Goal: Transaction & Acquisition: Download file/media

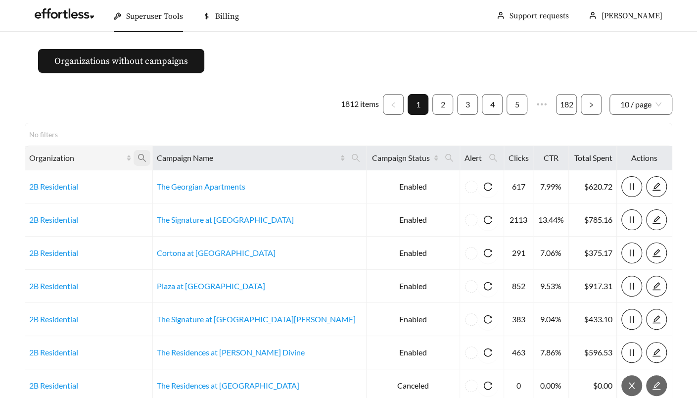
click at [146, 154] on icon "search" at bounding box center [141, 157] width 9 height 9
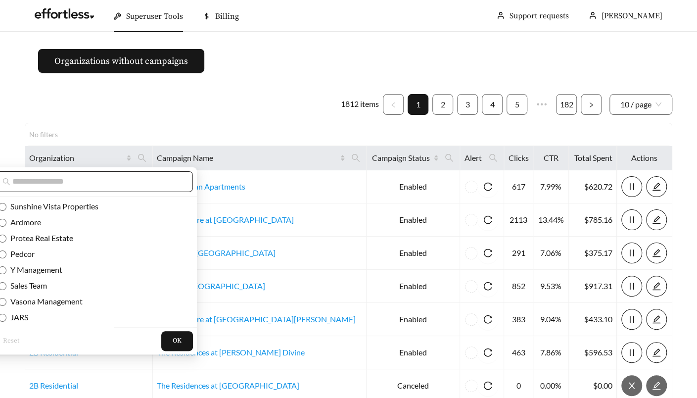
click at [130, 179] on input "text" at bounding box center [97, 182] width 170 height 12
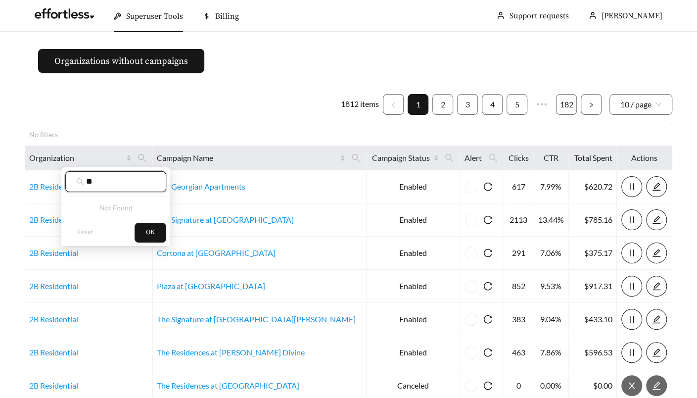
type input "*"
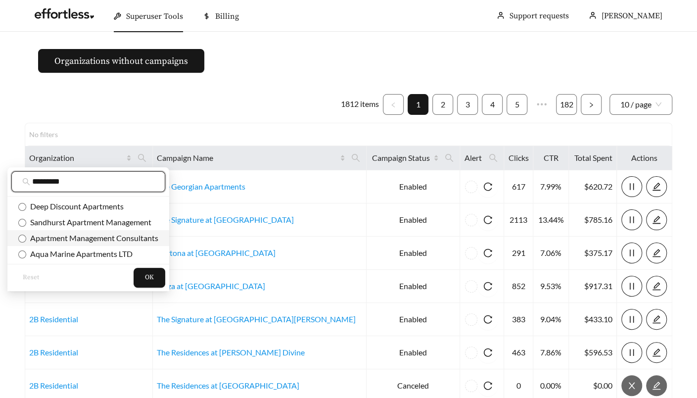
type input "*********"
click at [120, 241] on span "Apartment Management Consultants" at bounding box center [92, 237] width 132 height 9
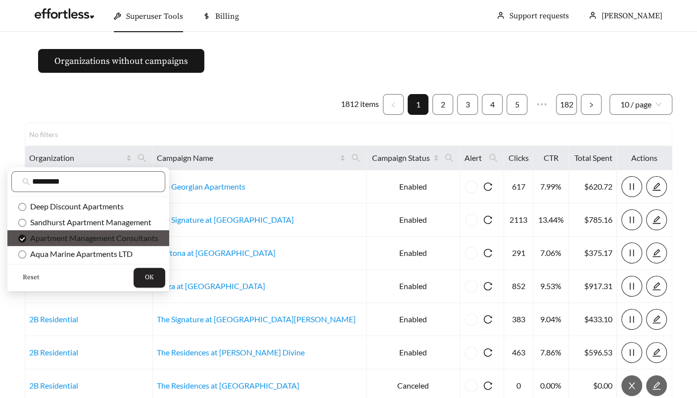
click at [148, 252] on span "OK" at bounding box center [149, 277] width 9 height 10
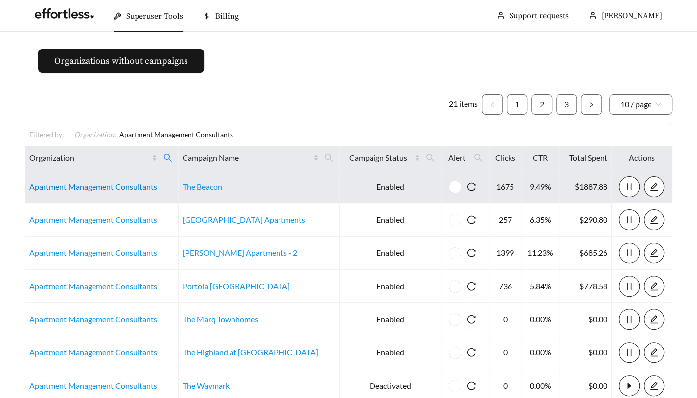
click at [101, 187] on link "Apartment Management Consultants" at bounding box center [93, 185] width 128 height 9
click at [68, 183] on link "Apartment Management Consultants" at bounding box center [93, 185] width 128 height 9
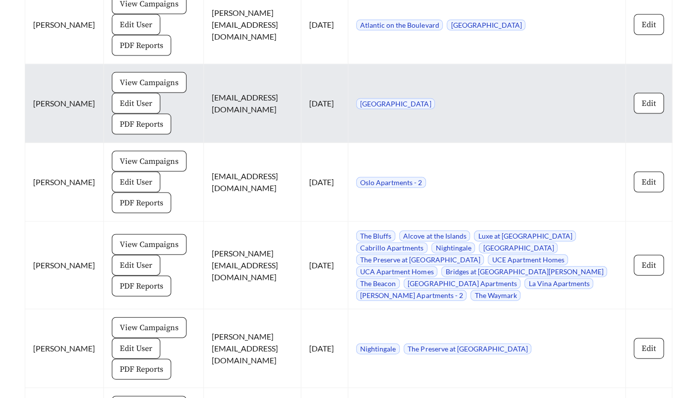
scroll to position [1073, 0]
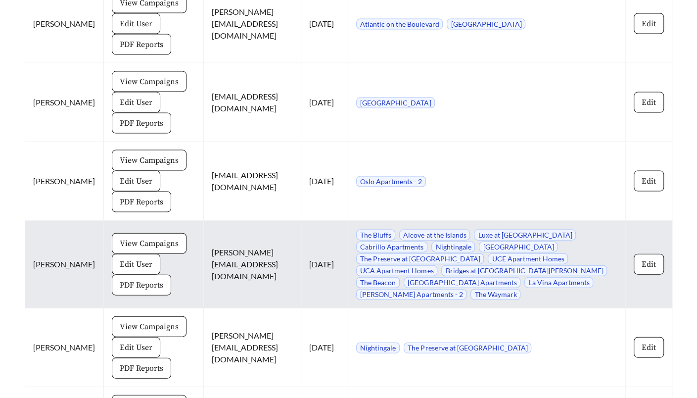
click at [120, 279] on span "PDF Reports" at bounding box center [142, 285] width 44 height 12
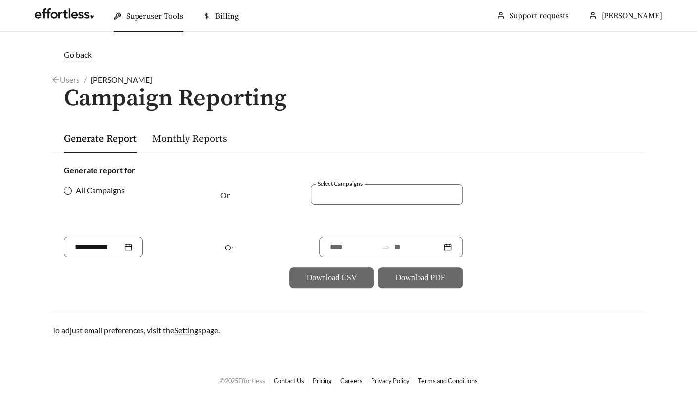
click at [67, 195] on label "All Campaigns" at bounding box center [96, 190] width 65 height 12
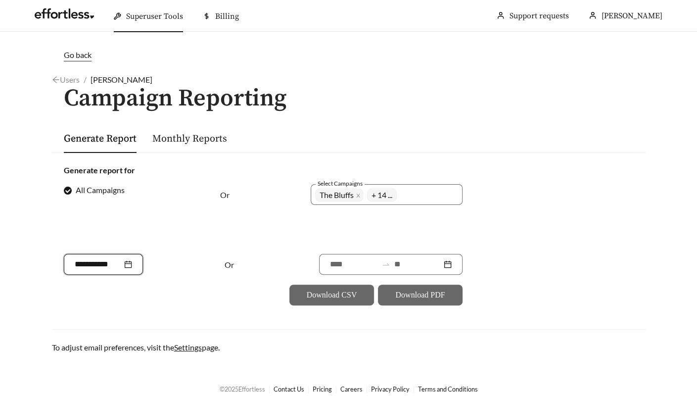
click at [88, 261] on input at bounding box center [98, 264] width 47 height 12
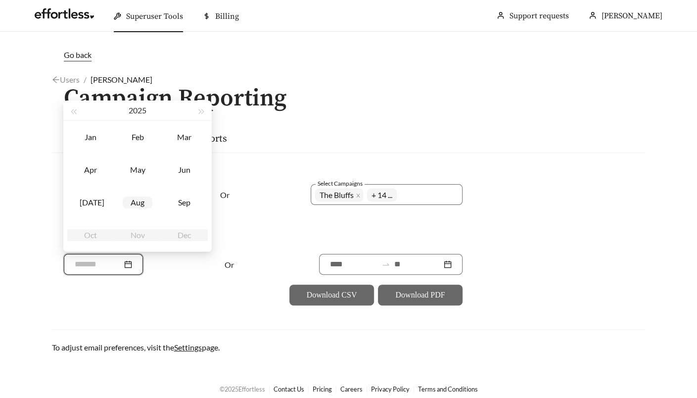
click at [147, 203] on div "Aug" at bounding box center [138, 202] width 30 height 12
type input "*******"
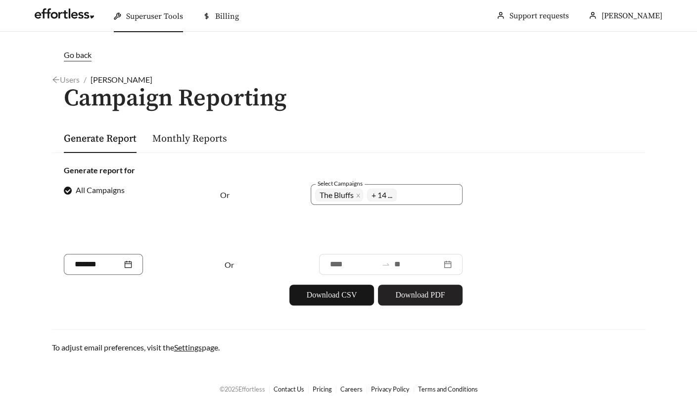
click at [436, 294] on span "Download PDF" at bounding box center [419, 295] width 49 height 12
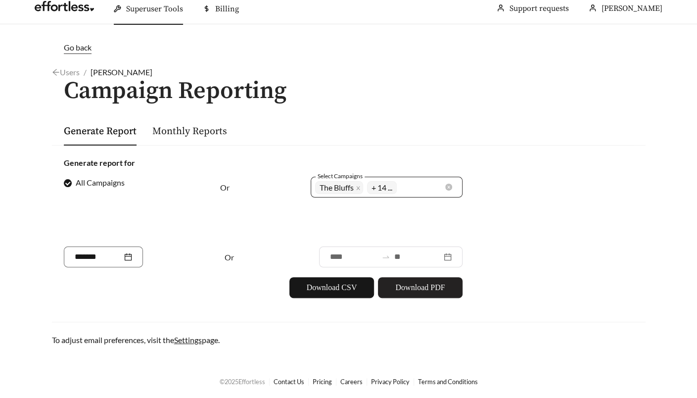
click at [429, 188] on div "The Bluffs Alcove at the Islands Luxe at [GEOGRAPHIC_DATA] [GEOGRAPHIC_DATA] Th…" at bounding box center [379, 187] width 129 height 17
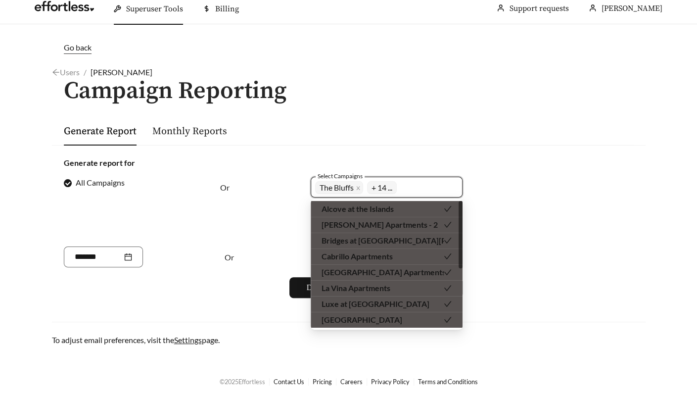
scroll to position [0, 0]
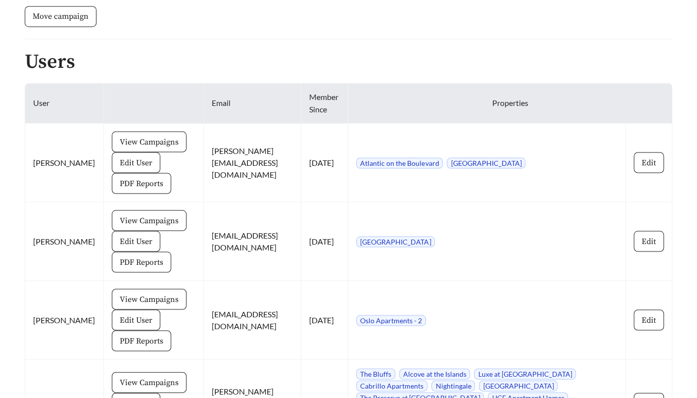
scroll to position [934, 0]
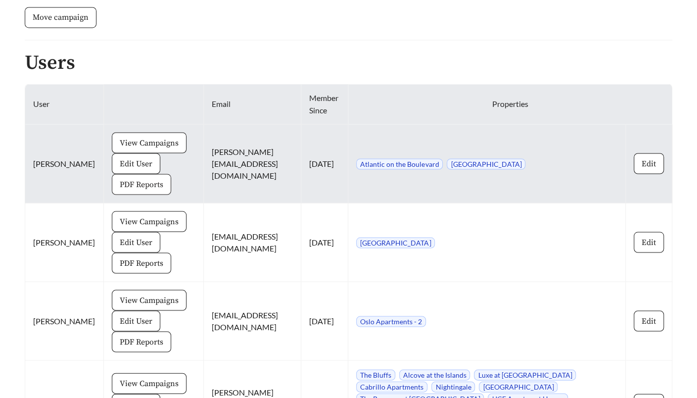
click at [120, 178] on span "PDF Reports" at bounding box center [142, 184] width 44 height 12
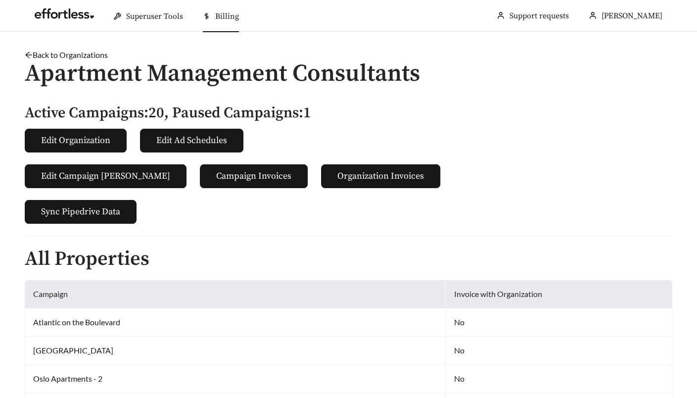
scroll to position [934, 0]
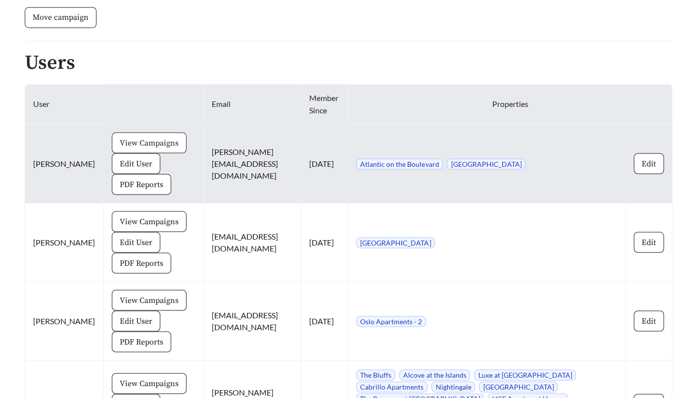
click at [130, 136] on span "View Campaigns" at bounding box center [149, 142] width 59 height 12
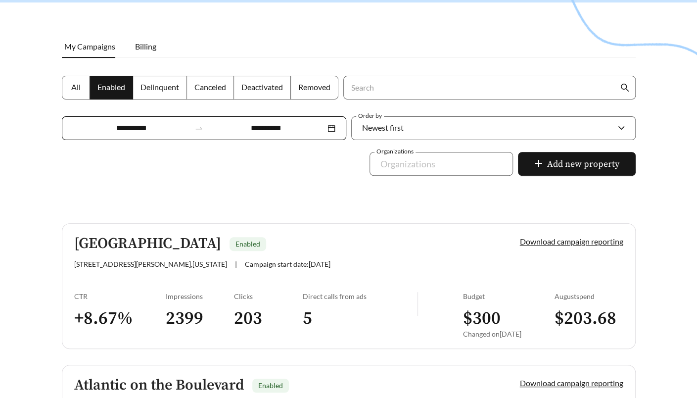
scroll to position [261, 0]
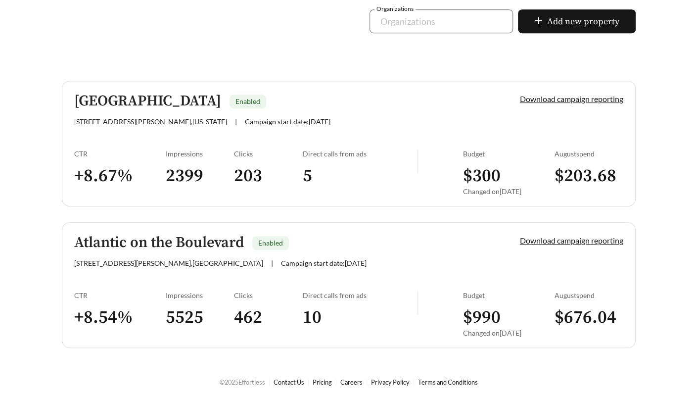
scroll to position [934, 0]
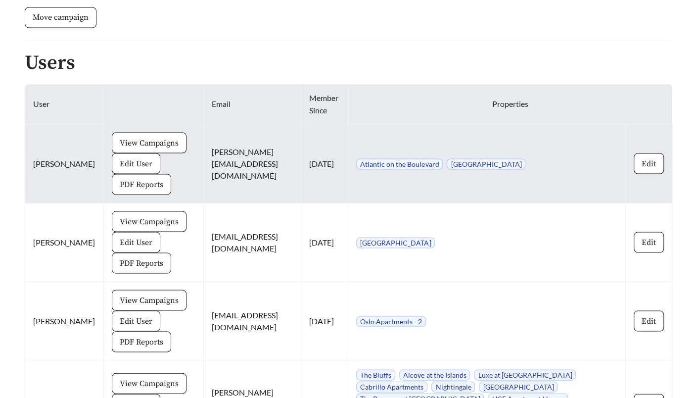
click at [112, 187] on button "PDF Reports" at bounding box center [141, 184] width 59 height 21
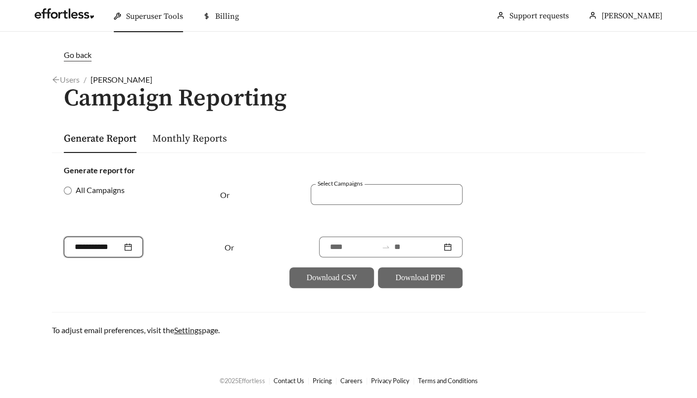
click at [92, 244] on input at bounding box center [98, 247] width 47 height 12
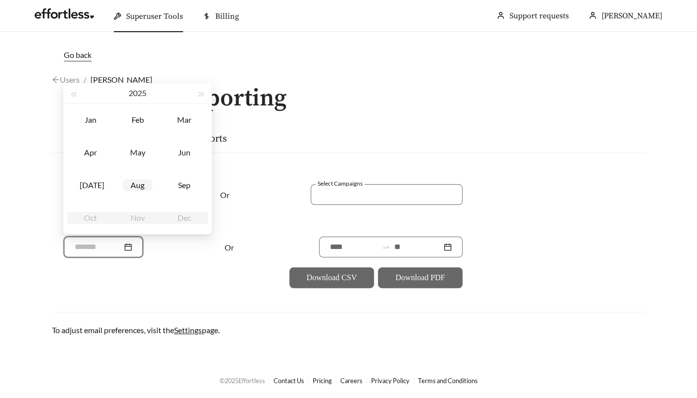
click at [136, 188] on div "Aug" at bounding box center [138, 185] width 30 height 12
type input "*******"
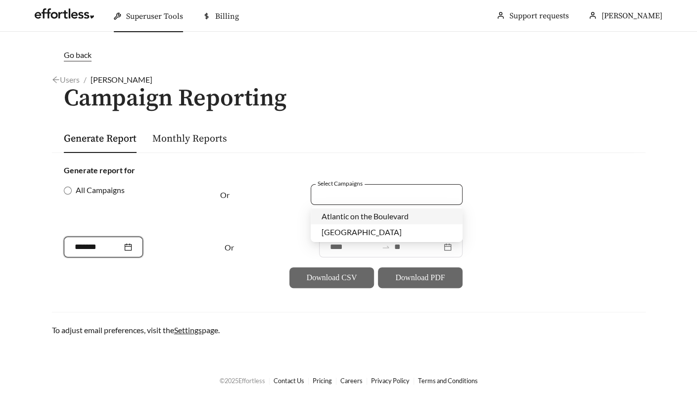
click at [372, 187] on div at bounding box center [379, 193] width 129 height 13
click at [362, 212] on span "Atlantic on the Boulevard" at bounding box center [364, 215] width 87 height 9
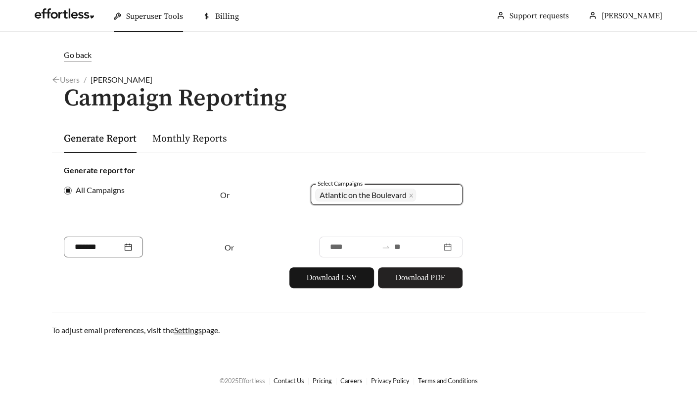
click at [433, 272] on span "Download PDF" at bounding box center [419, 277] width 49 height 12
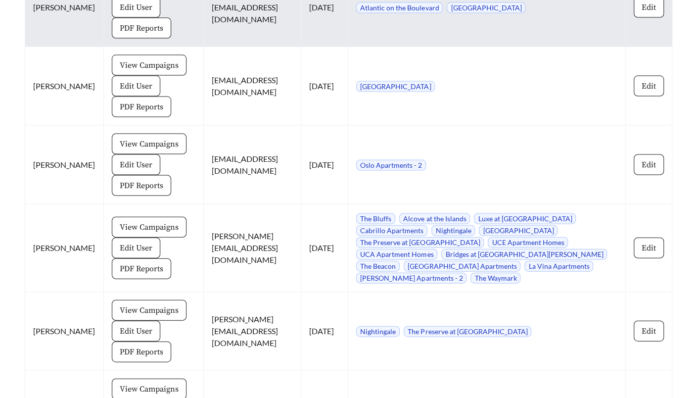
scroll to position [1091, 0]
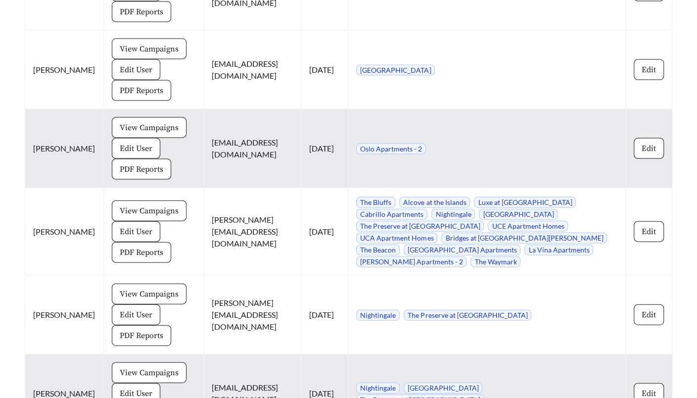
scroll to position [1103, 0]
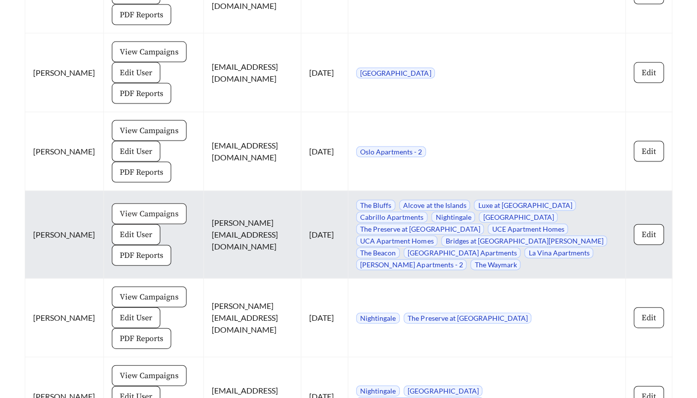
click at [120, 208] on span "View Campaigns" at bounding box center [149, 214] width 59 height 12
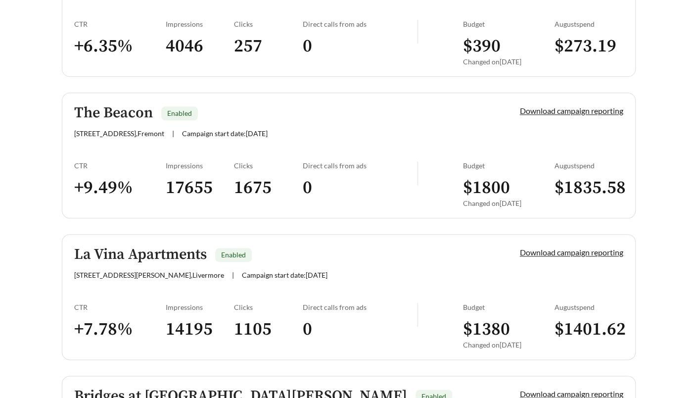
scroll to position [532, 0]
